Goal: Transaction & Acquisition: Purchase product/service

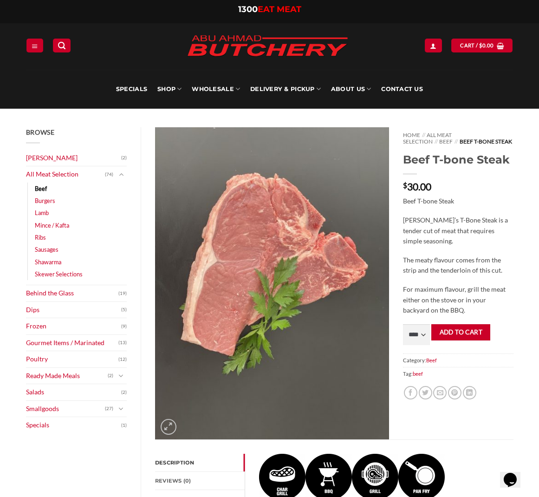
click at [421, 344] on div "Home // All Meat Selection // Beef // Beef T-bone Steak Beef T-bone Steak $ 30.…" at bounding box center [458, 283] width 124 height 312
select select "*"
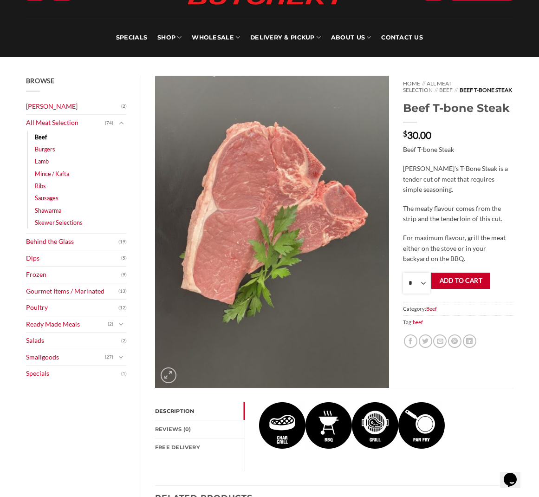
scroll to position [53, 0]
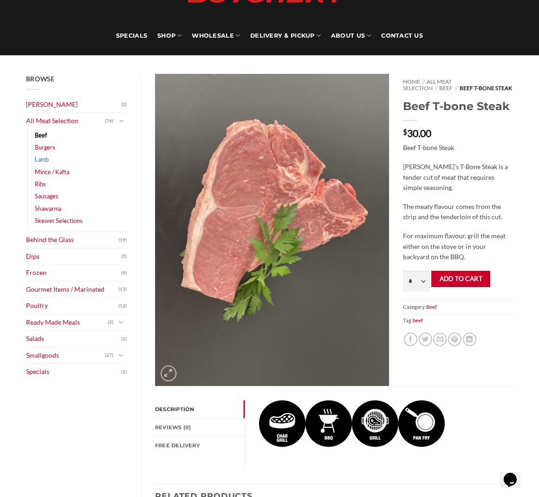
click at [40, 159] on link "Lamb" at bounding box center [42, 159] width 14 height 12
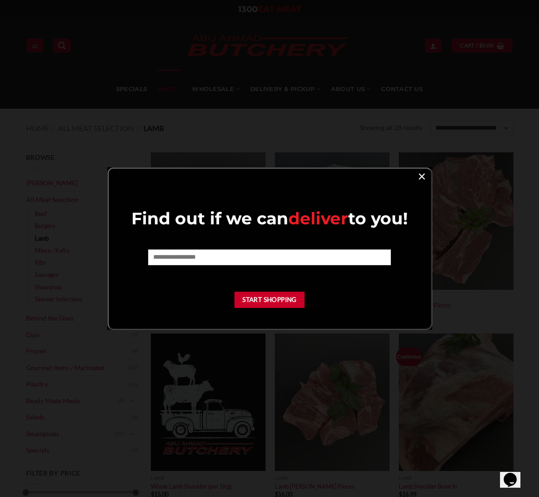
click at [425, 175] on link "×" at bounding box center [421, 175] width 13 height 13
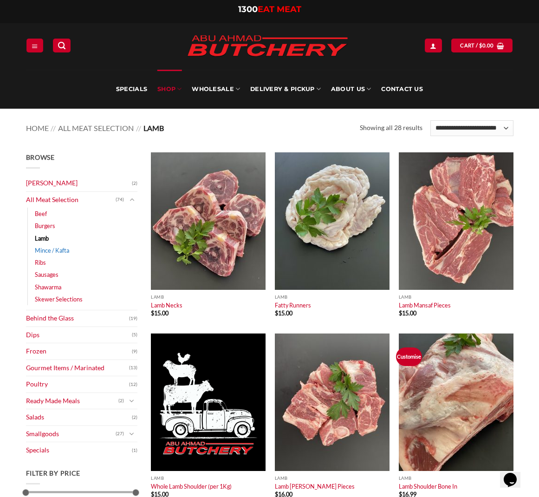
scroll to position [0, 0]
click at [47, 249] on link "Mince / Kafta" at bounding box center [52, 250] width 34 height 12
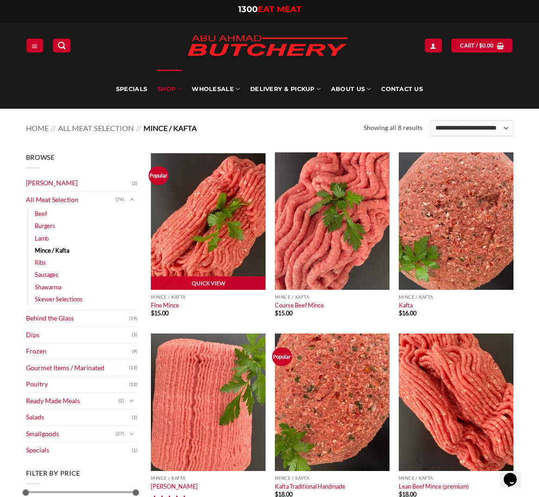
click at [209, 232] on img at bounding box center [208, 220] width 115 height 137
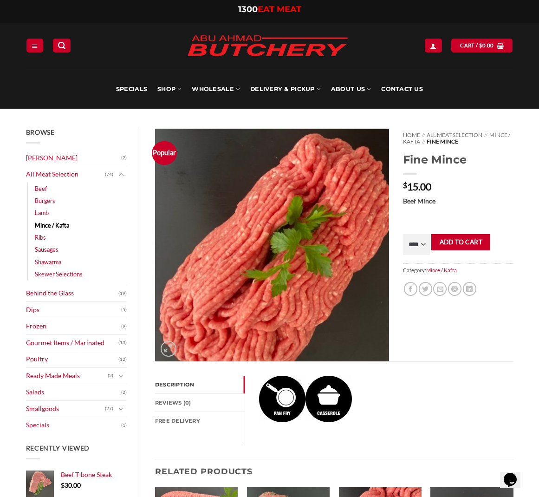
scroll to position [4, 0]
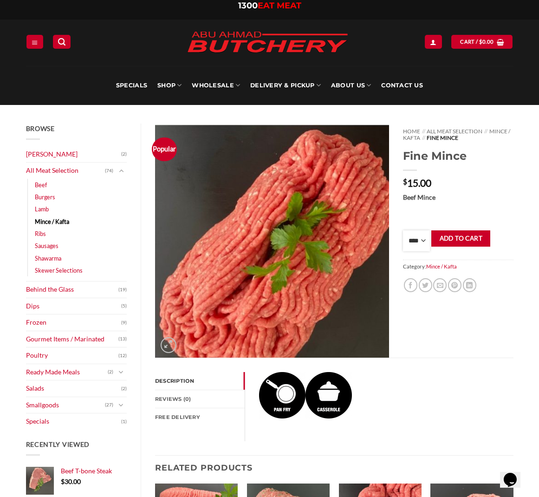
select select "*"
click at [464, 240] on button "Add to cart" at bounding box center [460, 238] width 59 height 16
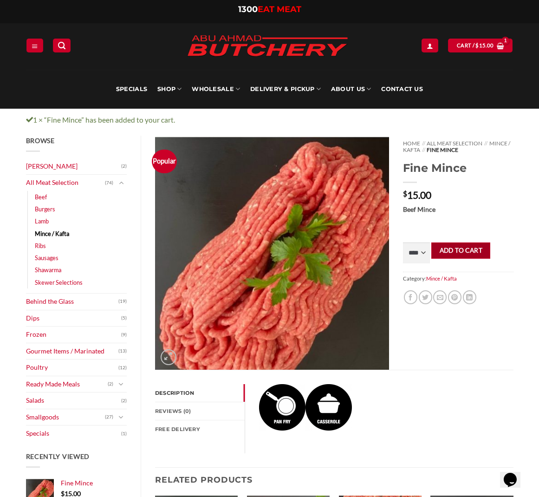
click at [447, 249] on button "Add to cart" at bounding box center [460, 250] width 59 height 16
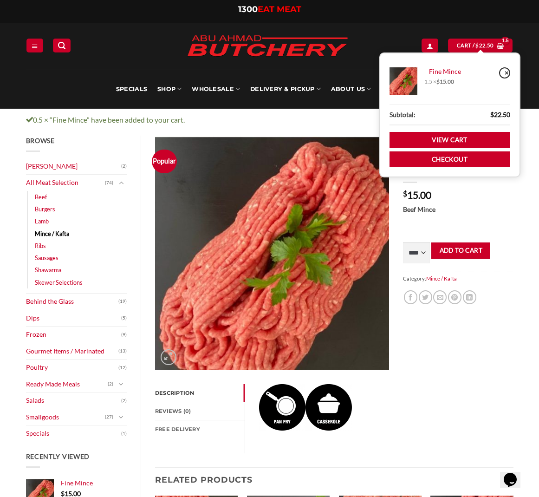
click at [509, 75] on link "×" at bounding box center [504, 72] width 11 height 11
click at [507, 48] on link "Cart / $ 22.50" at bounding box center [480, 45] width 65 height 13
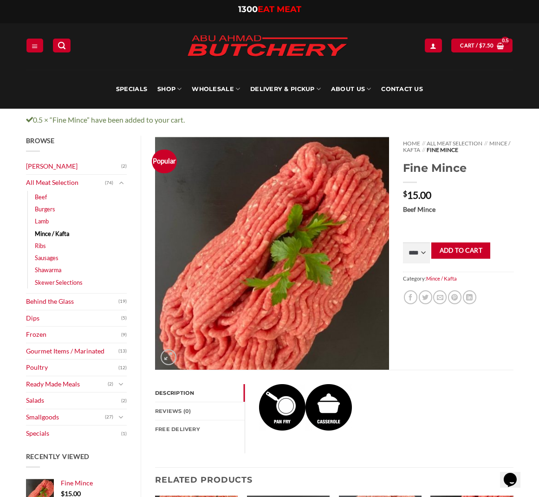
click at [501, 203] on div "Home // All Meat Selection // Mince / Kafta // Fine Mince Fine Mince $ 15.00 Be…" at bounding box center [458, 253] width 124 height 234
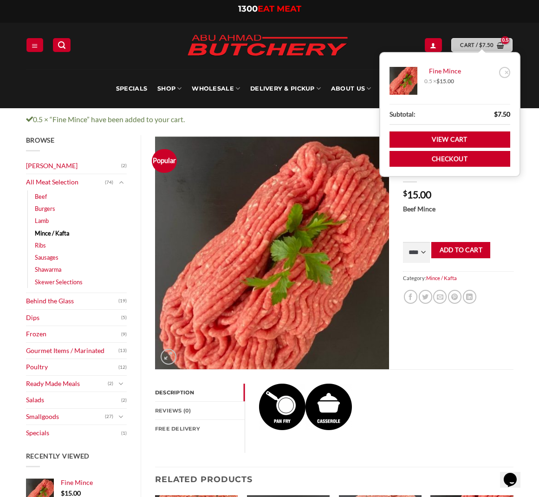
scroll to position [3, 0]
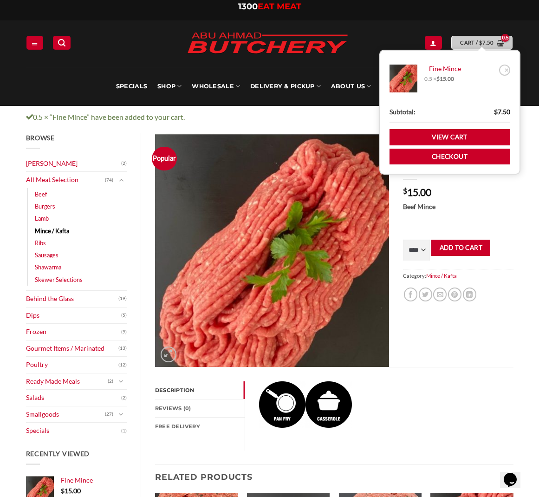
click at [470, 42] on span "Cart / $ 7.50" at bounding box center [476, 43] width 33 height 8
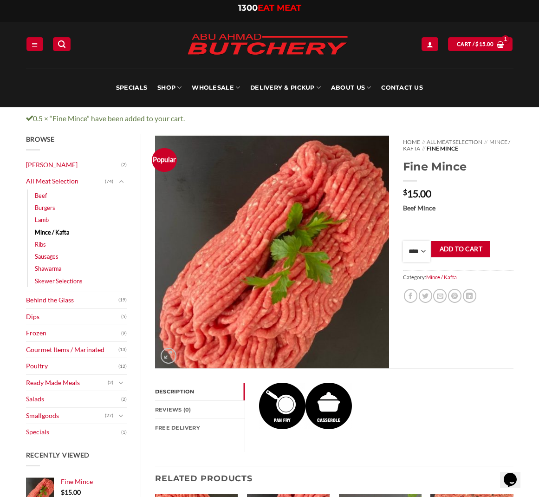
select select "*"
click at [472, 245] on button "Add to cart" at bounding box center [460, 249] width 59 height 16
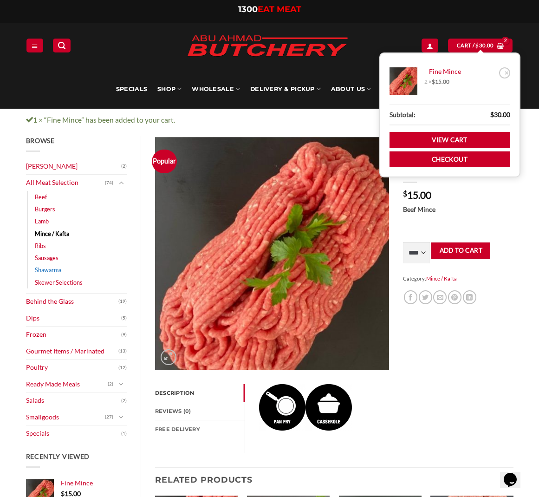
click at [47, 270] on link "Shawarma" at bounding box center [48, 270] width 26 height 12
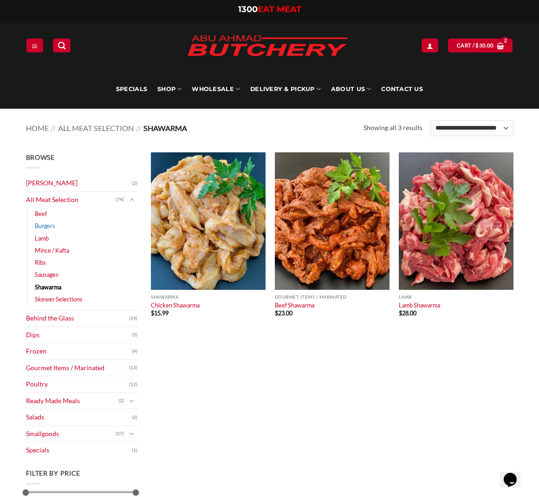
click at [48, 224] on link "Burgers" at bounding box center [45, 226] width 20 height 12
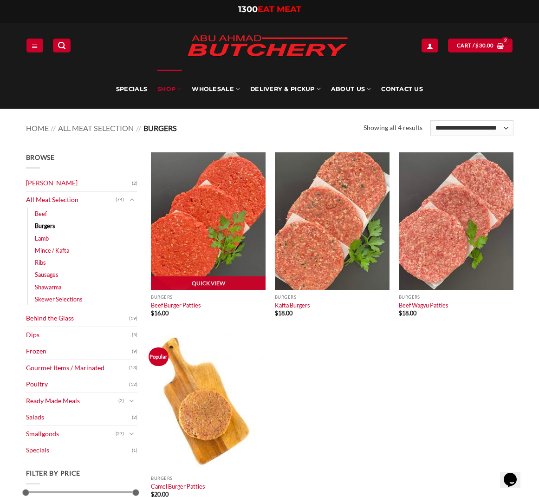
click at [207, 236] on img at bounding box center [208, 220] width 115 height 137
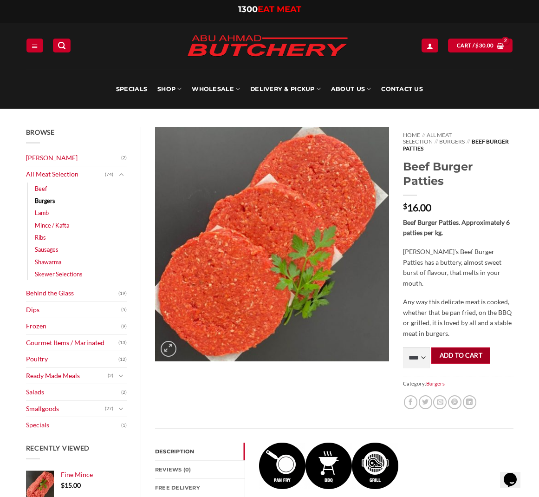
click at [442, 347] on button "Add to cart" at bounding box center [460, 355] width 59 height 16
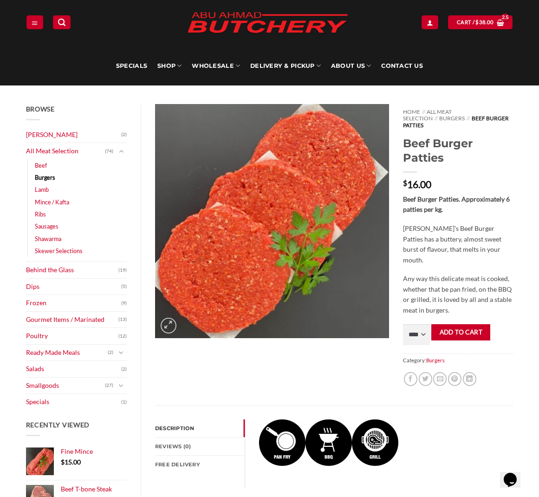
scroll to position [24, 0]
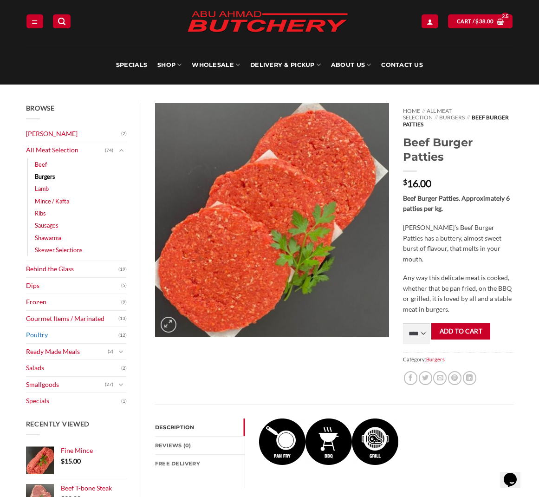
click at [34, 331] on link "Poultry" at bounding box center [72, 335] width 93 height 16
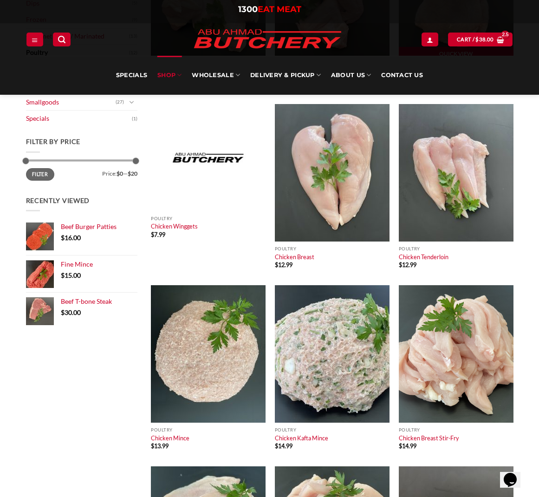
scroll to position [230, 0]
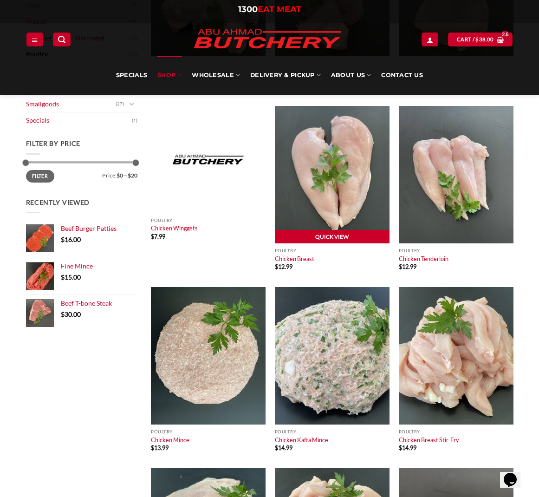
click at [351, 234] on link "Quick View" at bounding box center [332, 237] width 115 height 14
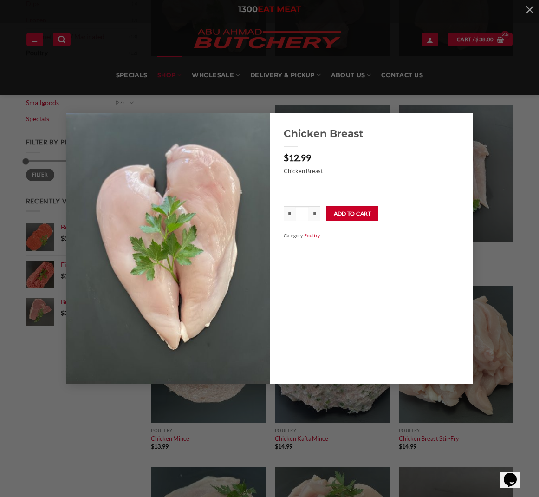
click at [350, 208] on button "Add to cart" at bounding box center [352, 213] width 52 height 15
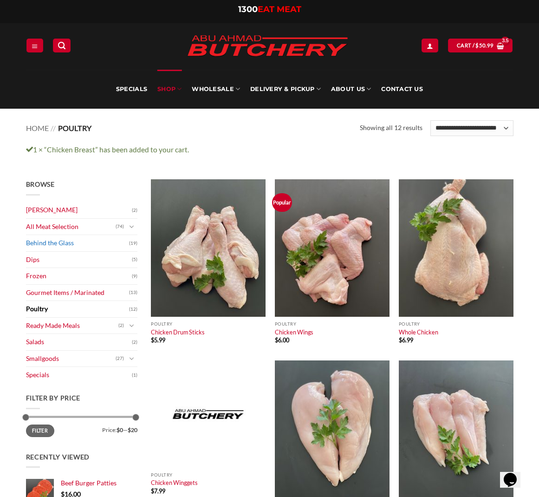
click at [66, 241] on link "Behind the Glass" at bounding box center [77, 243] width 103 height 16
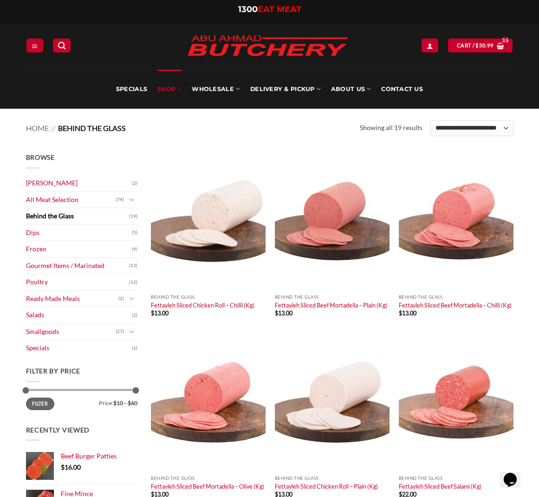
scroll to position [14, 0]
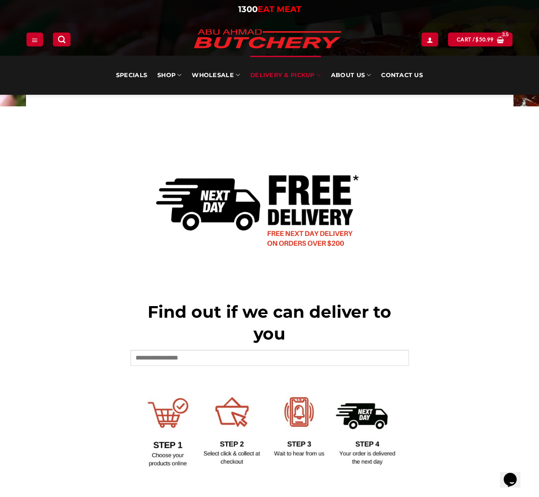
scroll to position [168, 0]
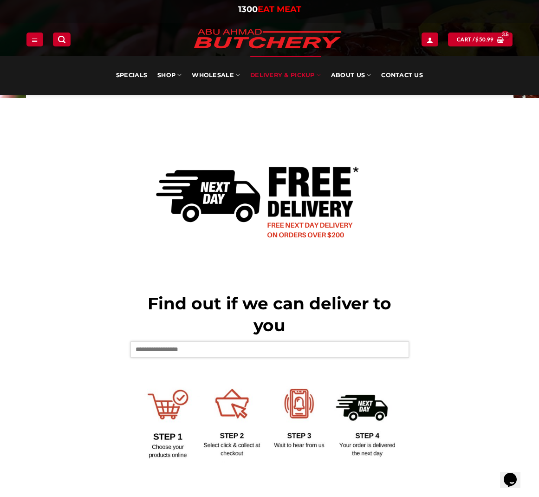
click at [238, 347] on input "text" at bounding box center [269, 349] width 279 height 16
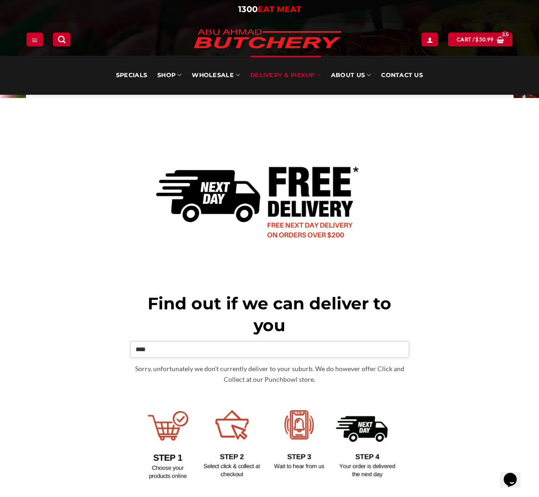
type input "****"
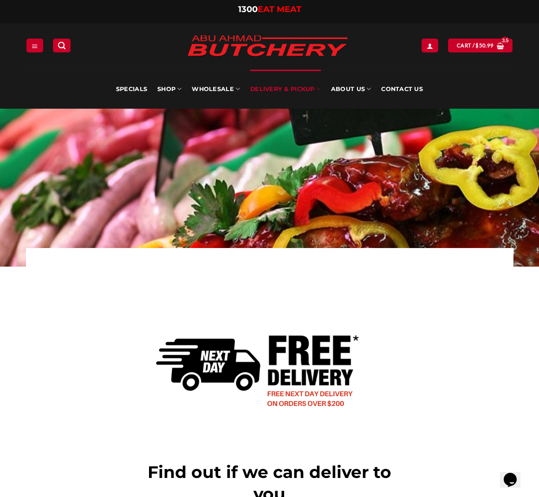
scroll to position [0, 0]
